Goal: Transaction & Acquisition: Purchase product/service

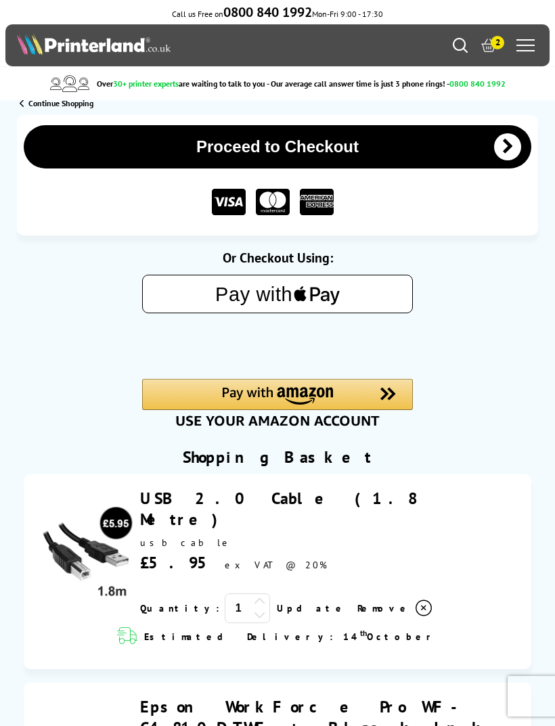
click at [30, 105] on span "Continue Shopping" at bounding box center [60, 103] width 65 height 10
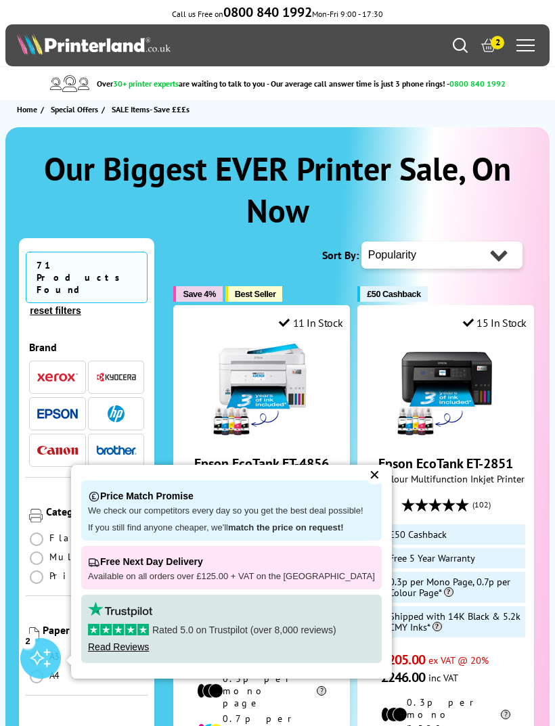
click at [366, 476] on div "✕" at bounding box center [375, 475] width 19 height 19
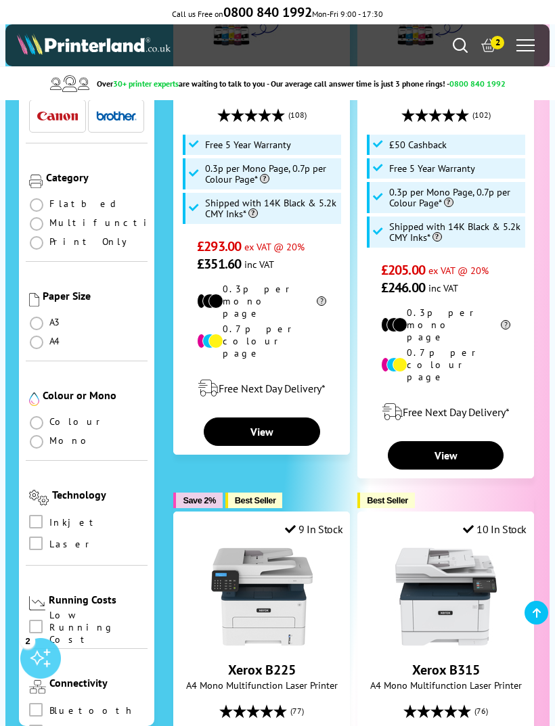
scroll to position [165, 0]
click at [42, 415] on span at bounding box center [37, 422] width 14 height 14
click at [49, 416] on input "radio" at bounding box center [49, 416] width 0 height 0
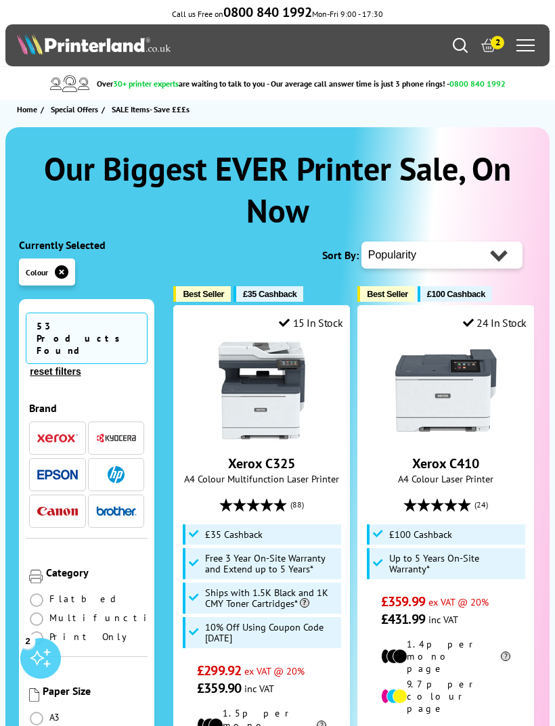
click at [81, 366] on button "reset filters" at bounding box center [55, 372] width 59 height 12
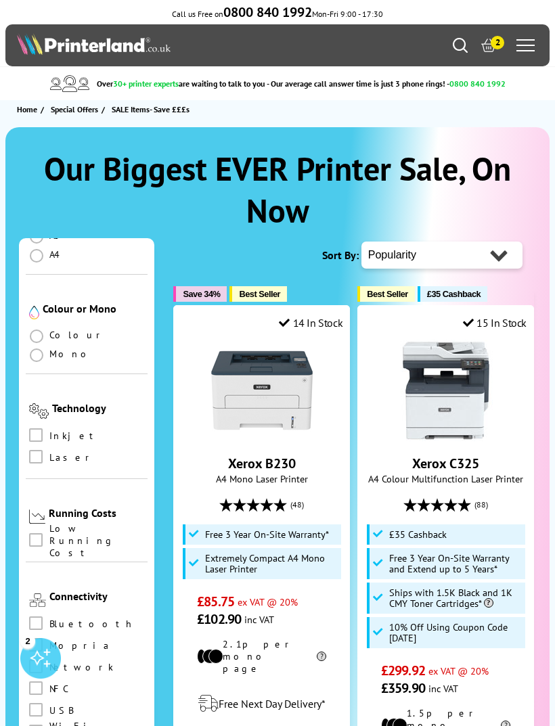
scroll to position [417, 0]
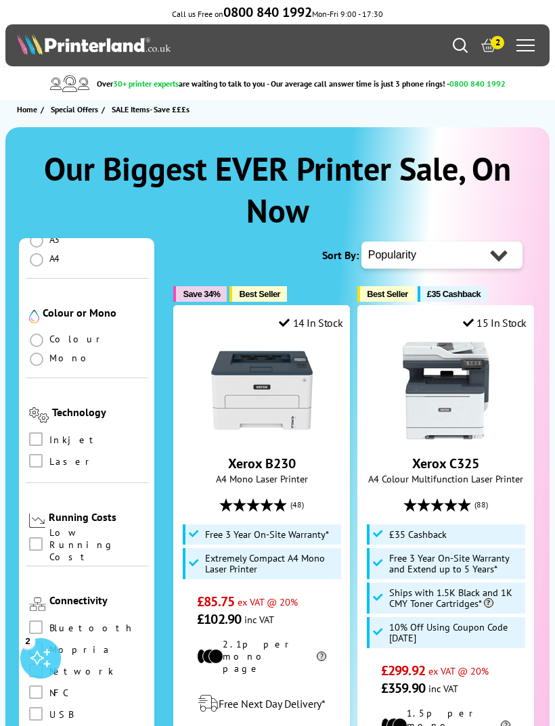
click at [45, 333] on label at bounding box center [37, 339] width 17 height 12
click at [49, 335] on input "radio" at bounding box center [49, 335] width 0 height 0
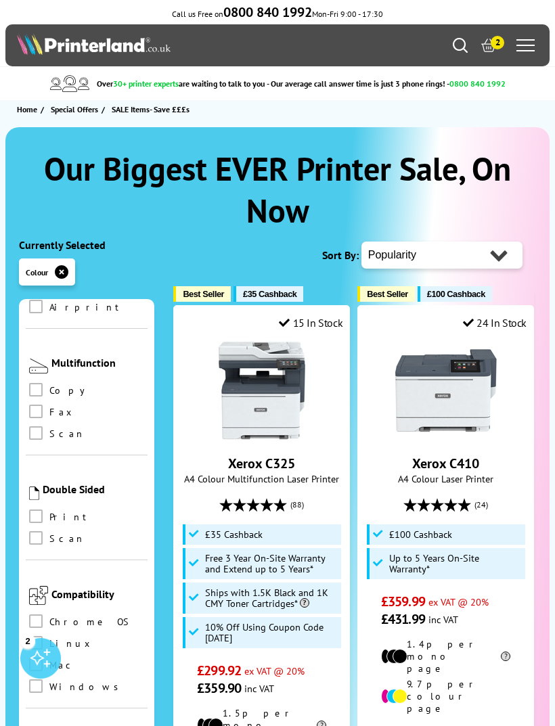
scroll to position [951, 0]
click at [46, 358] on img at bounding box center [38, 365] width 19 height 15
click at [95, 361] on div "Multifunction" at bounding box center [86, 360] width 115 height 30
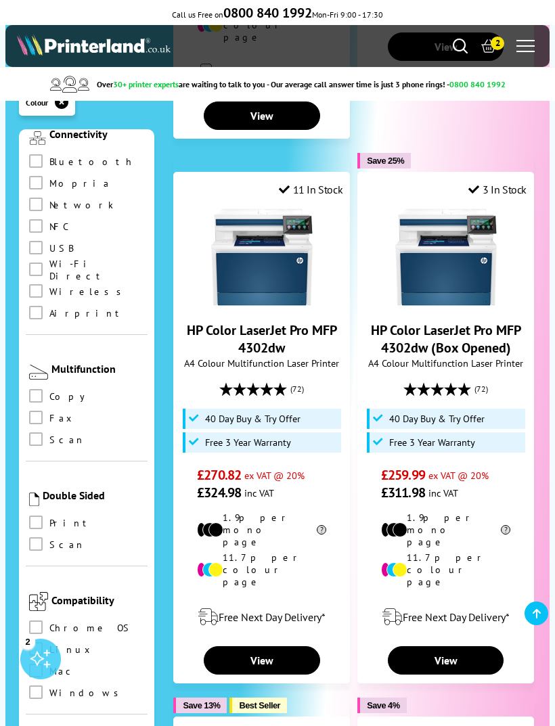
scroll to position [774, 0]
click at [37, 389] on span at bounding box center [36, 396] width 14 height 14
click at [49, 391] on input "checkbox" at bounding box center [49, 391] width 0 height 0
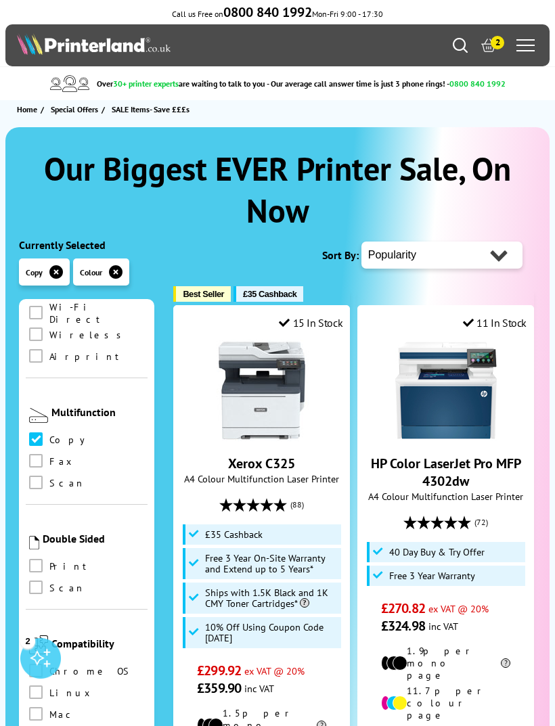
scroll to position [905, 0]
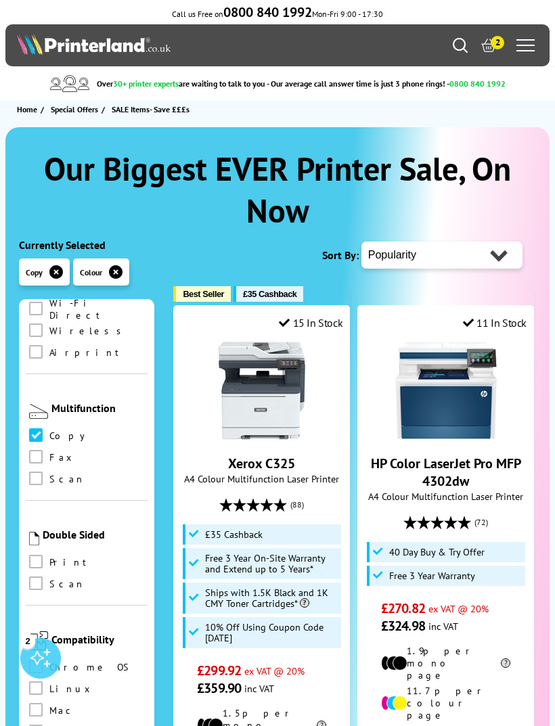
click at [45, 429] on label at bounding box center [37, 436] width 17 height 15
click at [49, 431] on input "checkbox" at bounding box center [49, 431] width 0 height 0
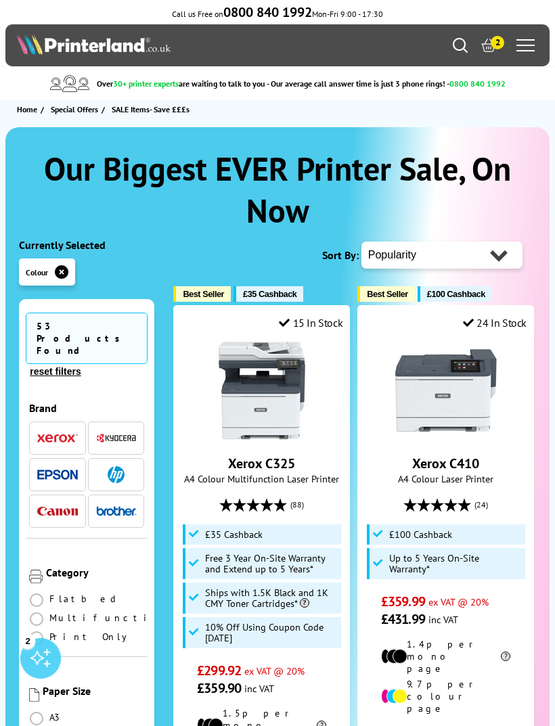
click at [496, 251] on select "Popularity Rating Price - Low to High Price - High to Low Running Costs - Low t…" at bounding box center [442, 255] width 161 height 27
select select "Price Descending"
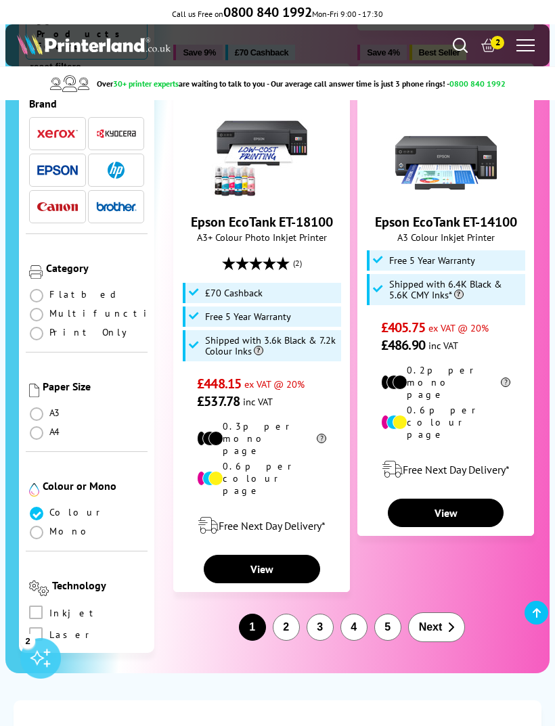
scroll to position [3090, 0]
click at [351, 615] on button "4" at bounding box center [354, 628] width 27 height 27
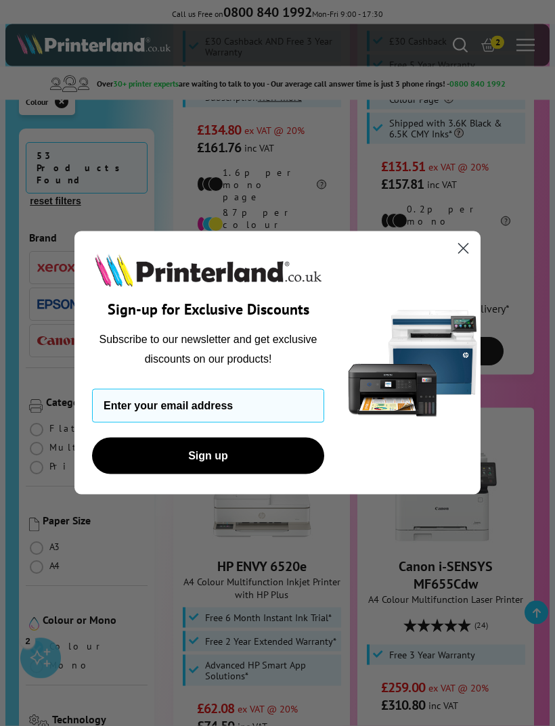
scroll to position [2806, 0]
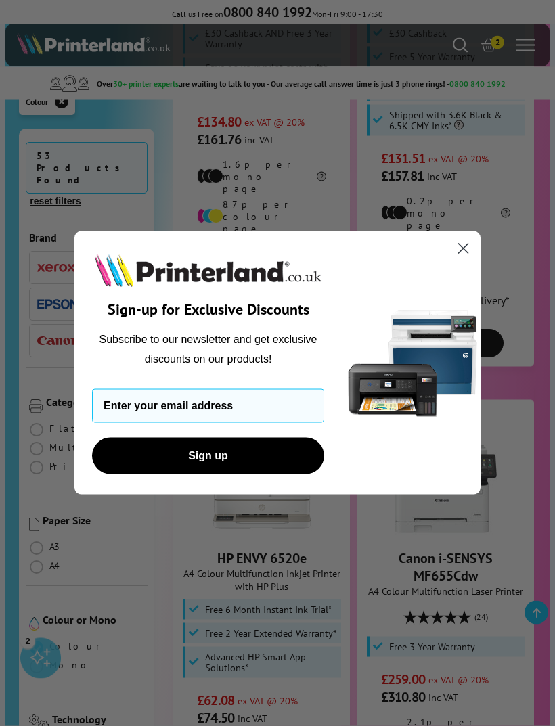
click at [454, 260] on circle "Close dialog" at bounding box center [463, 249] width 22 height 22
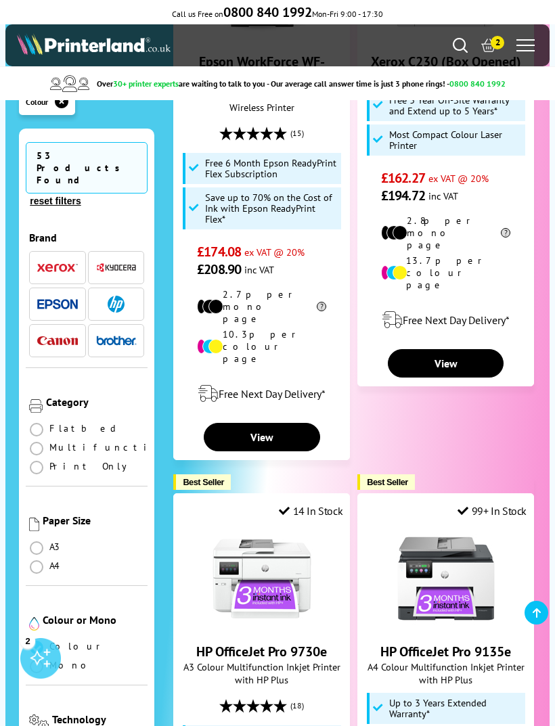
scroll to position [1550, 0]
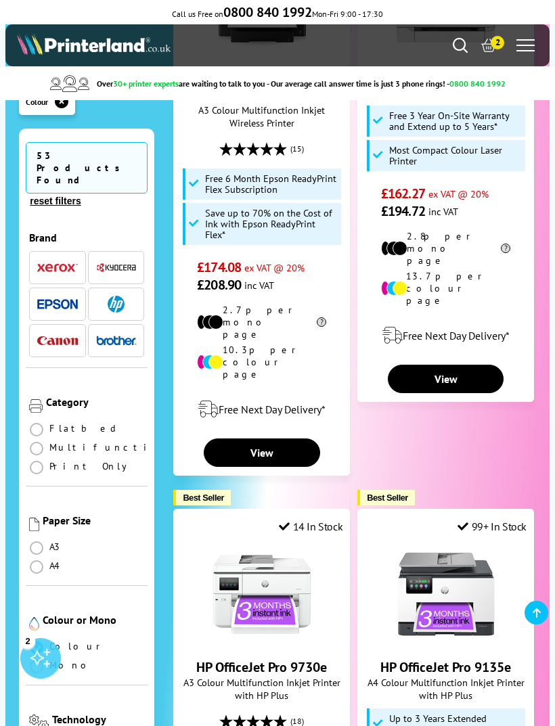
click at [81, 195] on button "reset filters" at bounding box center [55, 201] width 59 height 12
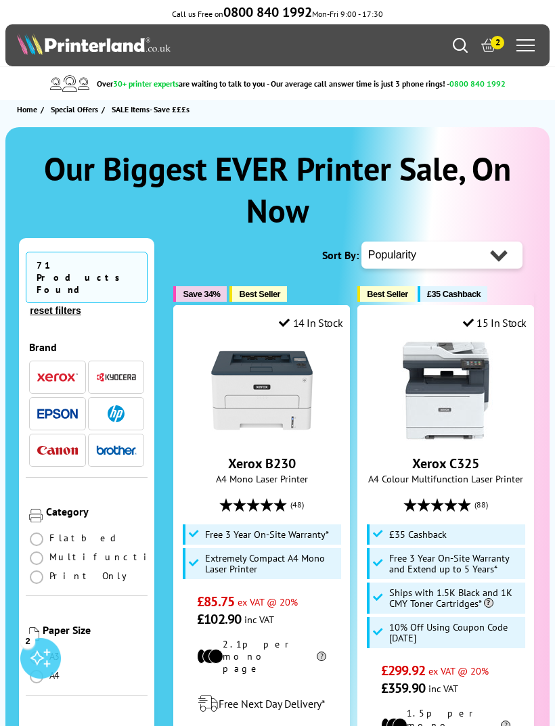
click at [493, 266] on select "Popularity Rating Price - Low to High Price - High to Low Running Costs - Low t…" at bounding box center [442, 255] width 161 height 27
select select "Price Ascending"
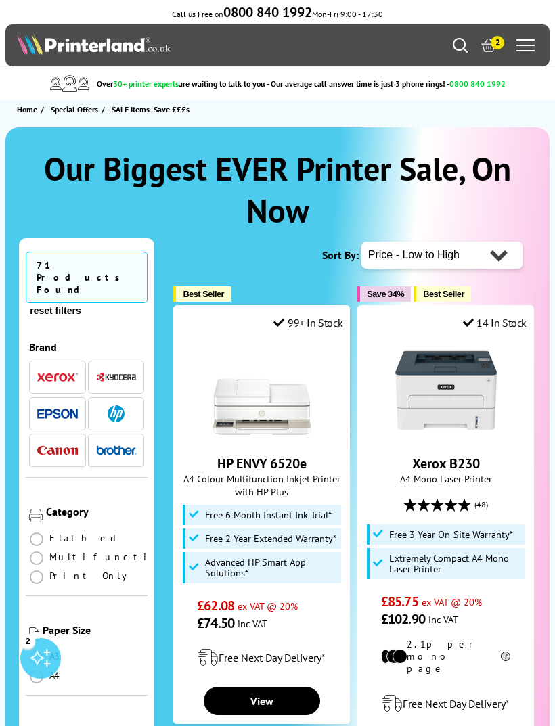
click at [479, 257] on select "Popularity Rating Price - Low to High Price - High to Low Running Costs - Low t…" at bounding box center [442, 255] width 161 height 27
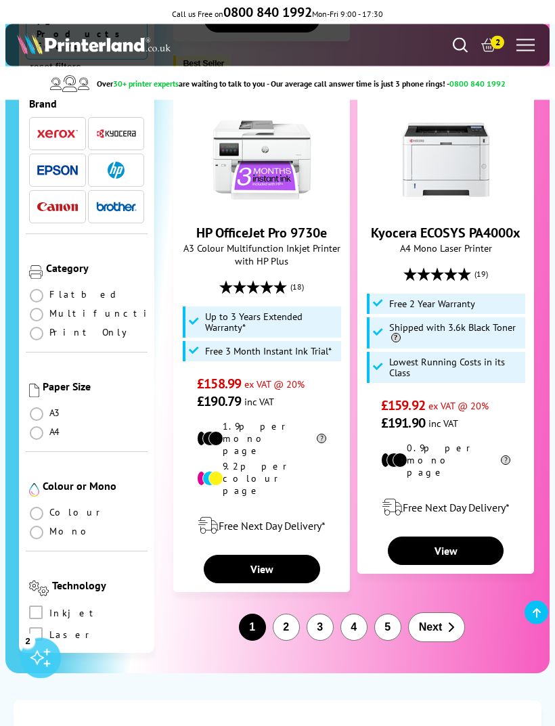
scroll to position [2819, 0]
click at [284, 614] on button "2" at bounding box center [286, 627] width 27 height 27
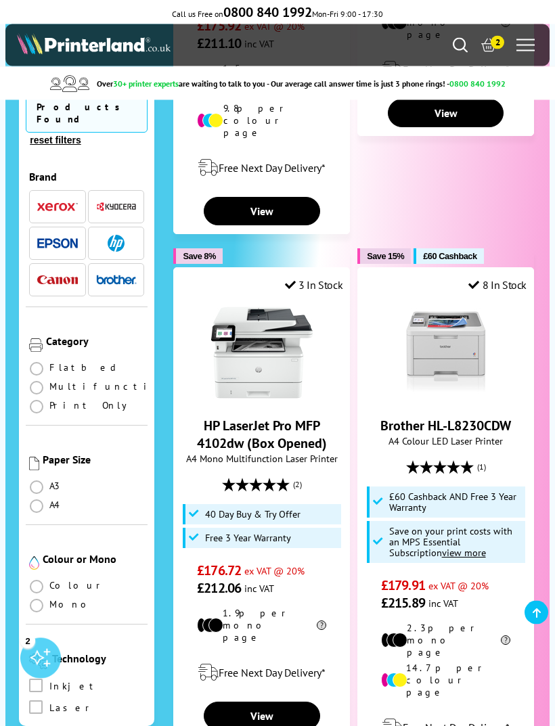
scroll to position [1202, 0]
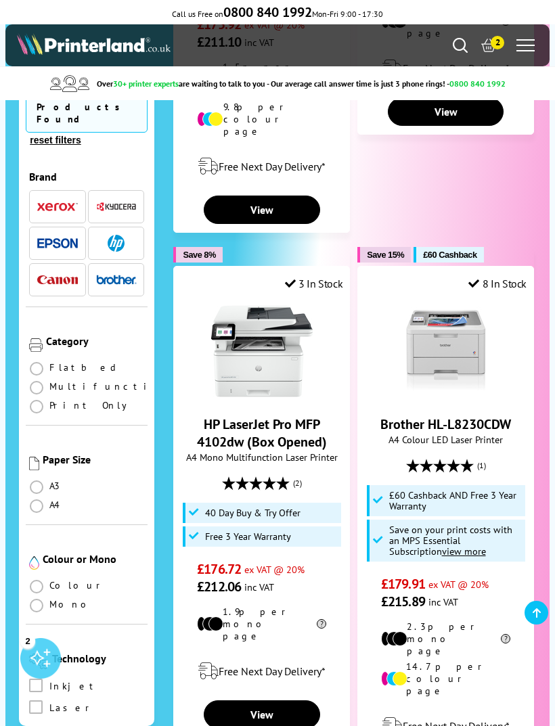
click at [487, 52] on icon at bounding box center [488, 46] width 15 height 14
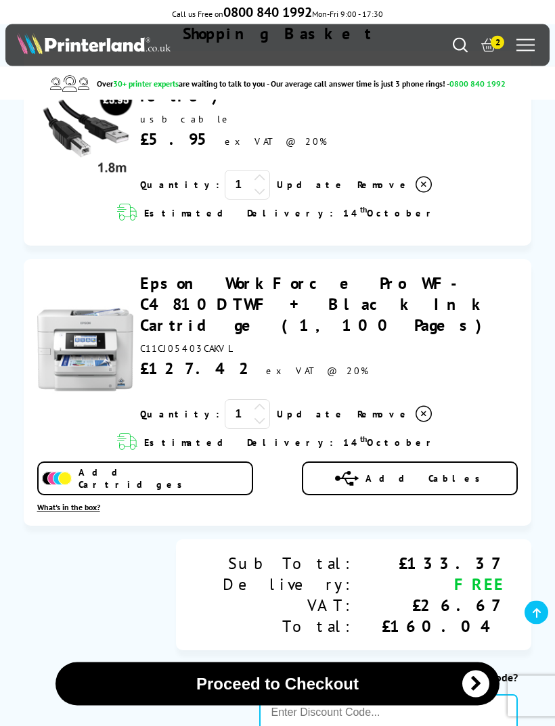
scroll to position [433, 0]
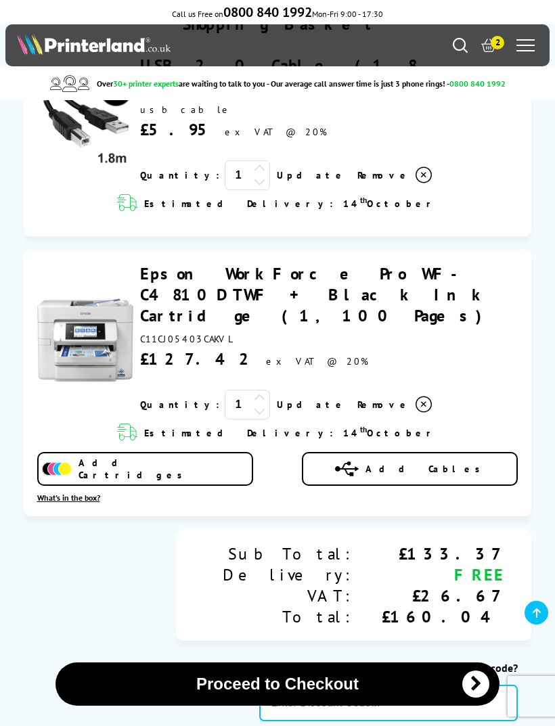
click at [359, 269] on link "Epson WorkForce Pro WF-C4810DTWF + Black Ink Cartridge (1,100 Pages)" at bounding box center [315, 294] width 351 height 63
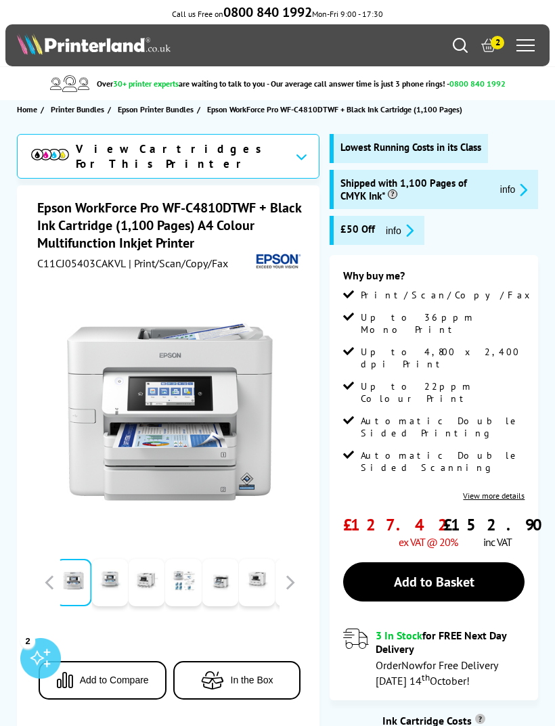
click at [486, 52] on icon at bounding box center [488, 45] width 15 height 15
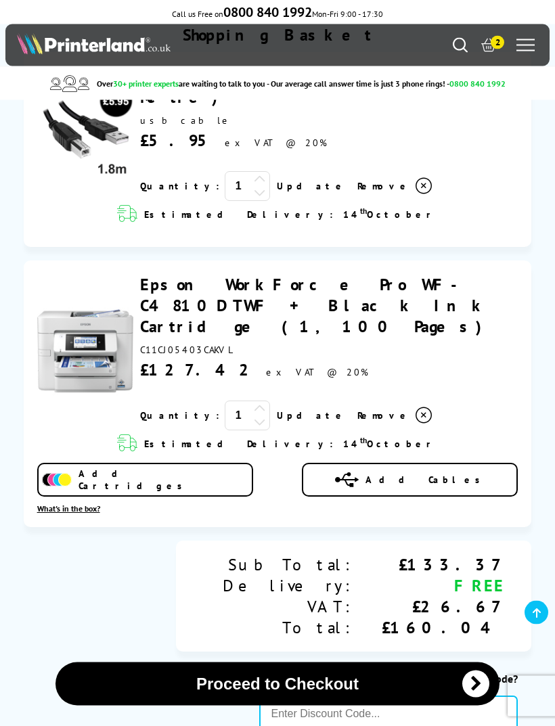
scroll to position [422, 0]
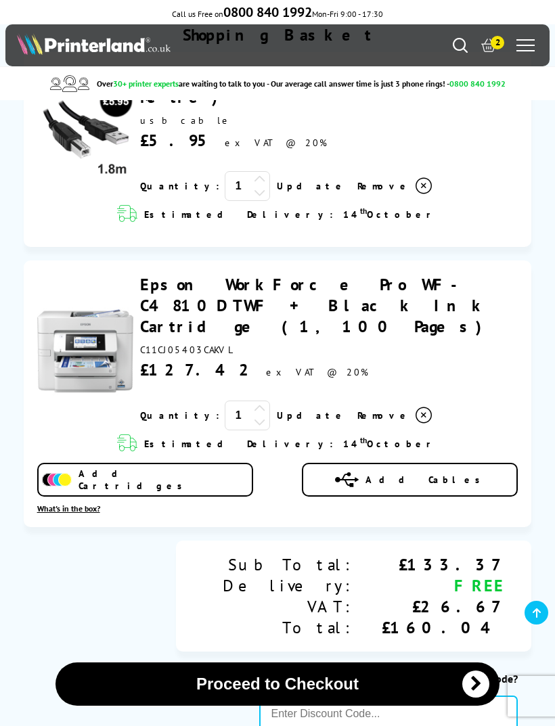
click at [228, 274] on link "Epson WorkForce Pro WF-C4810DTWF + Black Ink Cartridge (1,100 Pages)" at bounding box center [315, 305] width 351 height 63
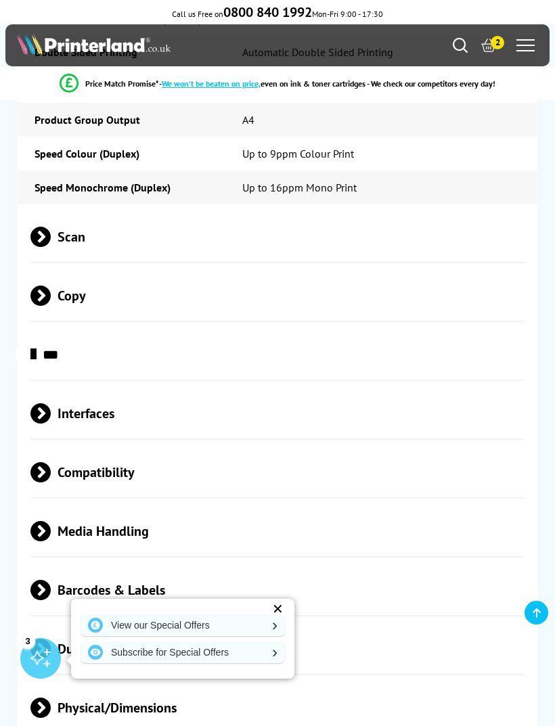
scroll to position [2290, 0]
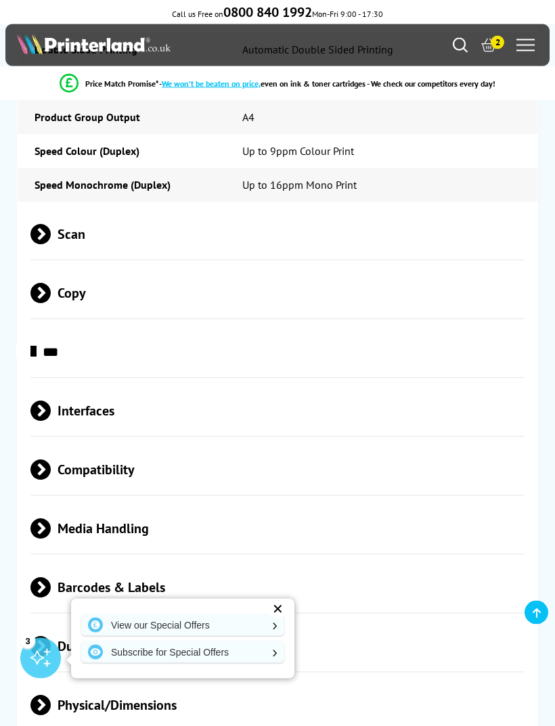
click at [372, 445] on span "Compatibility" at bounding box center [277, 470] width 494 height 51
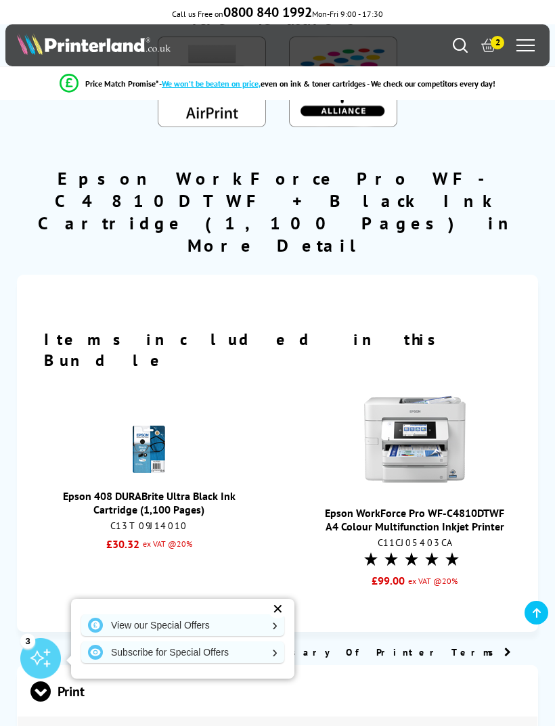
scroll to position [1470, 0]
